Goal: Task Accomplishment & Management: Use online tool/utility

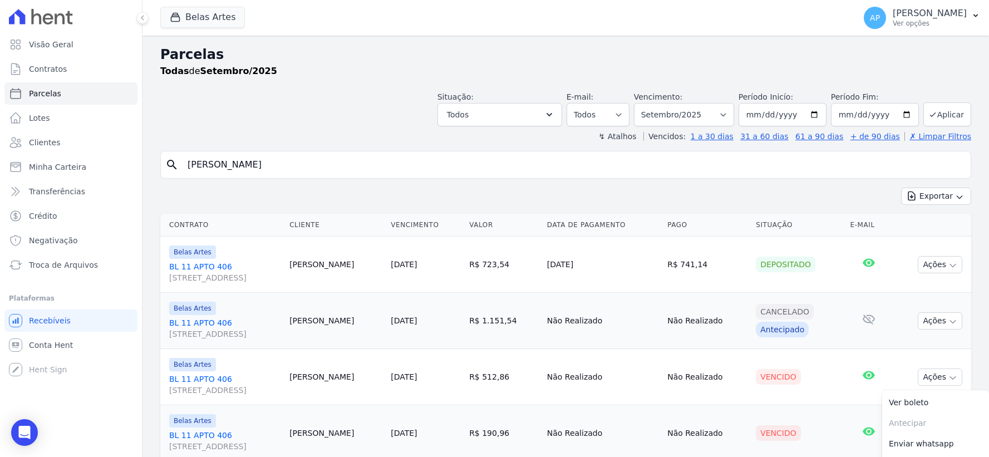
select select
click at [320, 154] on input "[PERSON_NAME]" at bounding box center [573, 165] width 785 height 22
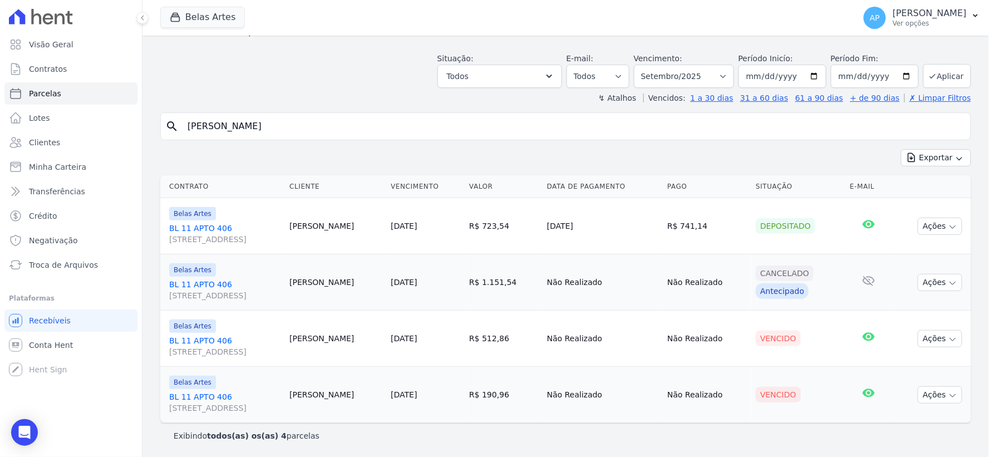
drag, startPoint x: 320, startPoint y: 131, endPoint x: 114, endPoint y: 130, distance: 205.8
click at [115, 130] on div "Visão Geral Contratos Parcelas Lotes Clientes Minha Carteira Transferências Cré…" at bounding box center [494, 228] width 989 height 457
paste input "[PERSON_NAME]"
type input "[PERSON_NAME]"
select select
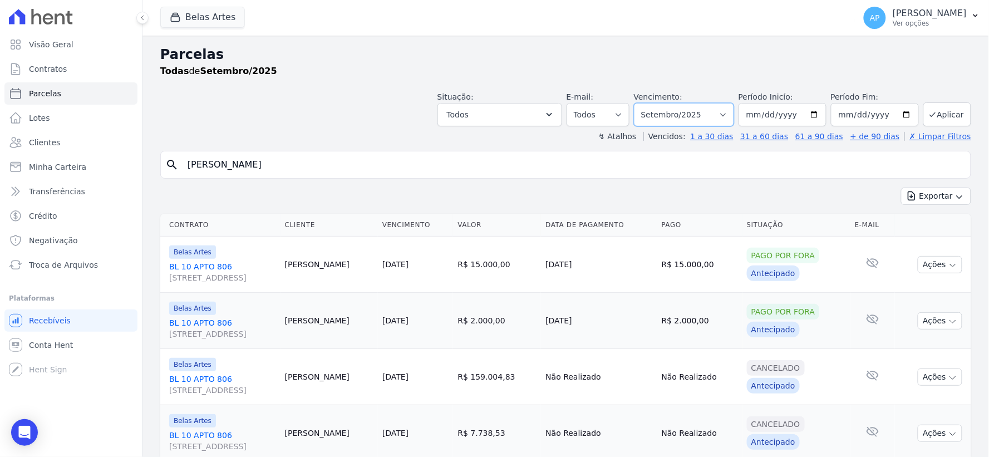
click at [710, 117] on select "Filtrar por período ──────── Todos os meses Setembro/2022 Outubro/2022 Novembro…" at bounding box center [684, 114] width 100 height 23
select select "08/2025"
click at [641, 103] on select "Filtrar por período ──────── Todos os meses Setembro/2022 Outubro/2022 Novembro…" at bounding box center [684, 114] width 100 height 23
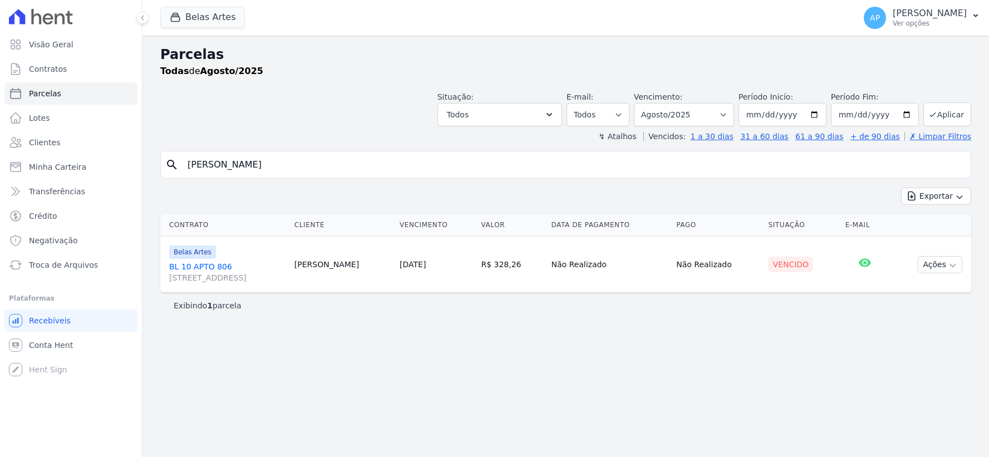
select select
click at [941, 264] on button "Ações" at bounding box center [939, 264] width 45 height 17
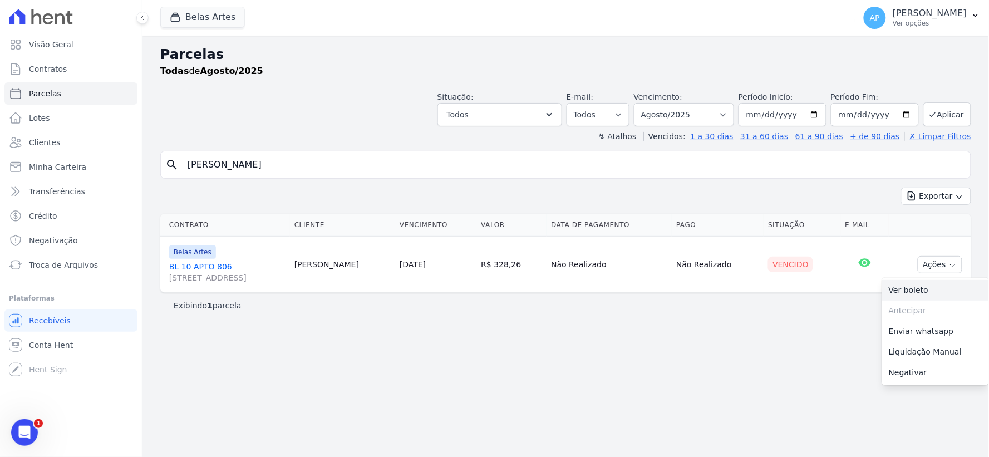
click at [919, 288] on link "Ver boleto" at bounding box center [935, 290] width 107 height 21
